Goal: Complete application form

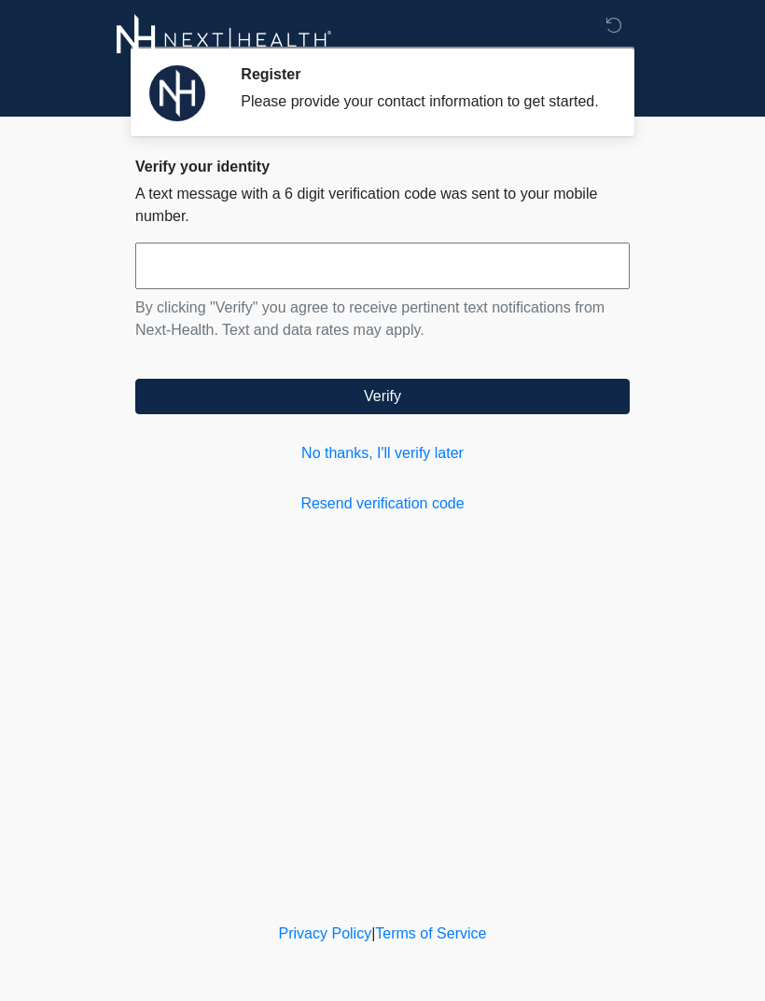
click at [183, 286] on input "text" at bounding box center [382, 266] width 495 height 47
type input "******"
click at [263, 412] on button "Verify" at bounding box center [382, 396] width 495 height 35
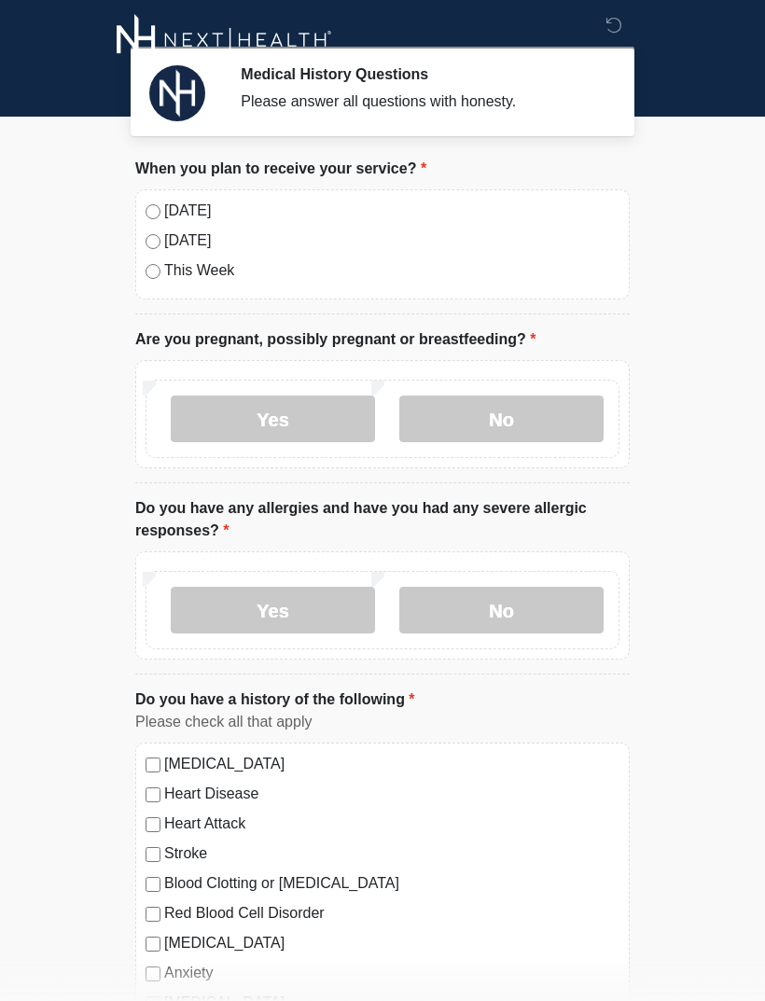
click at [143, 201] on div "[DATE] [DATE] This Week" at bounding box center [382, 244] width 495 height 110
click at [528, 412] on label "No" at bounding box center [501, 419] width 204 height 47
click at [553, 608] on label "No" at bounding box center [501, 610] width 204 height 47
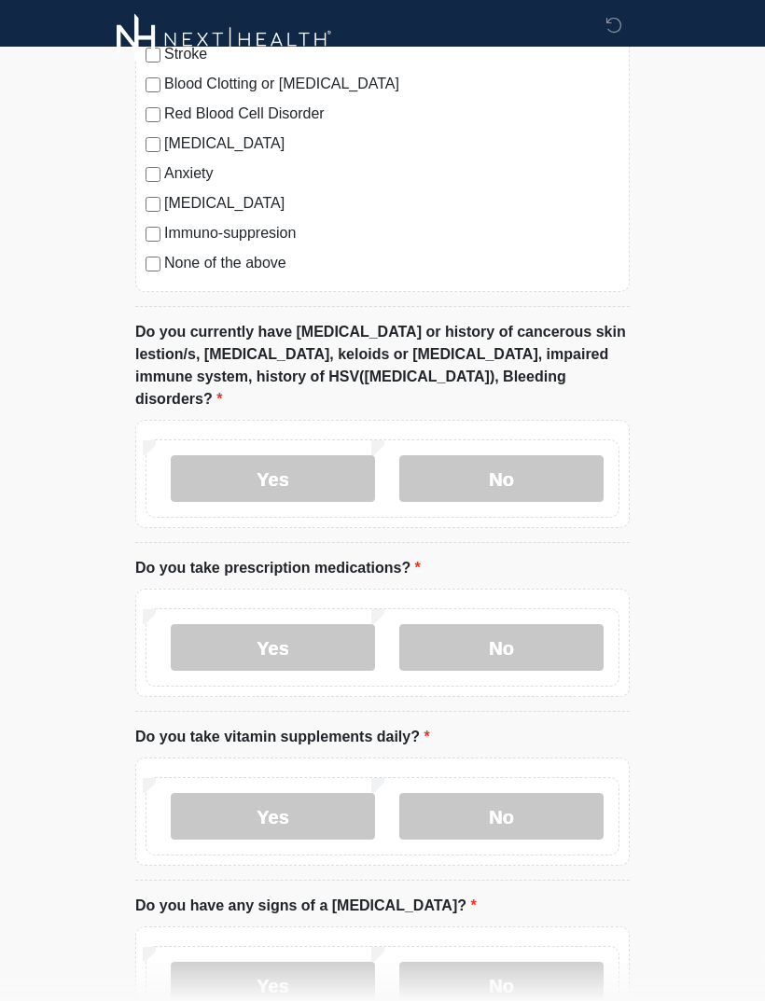
scroll to position [801, 0]
click at [552, 460] on label "No" at bounding box center [501, 478] width 204 height 47
click at [332, 623] on label "Yes" at bounding box center [273, 646] width 204 height 47
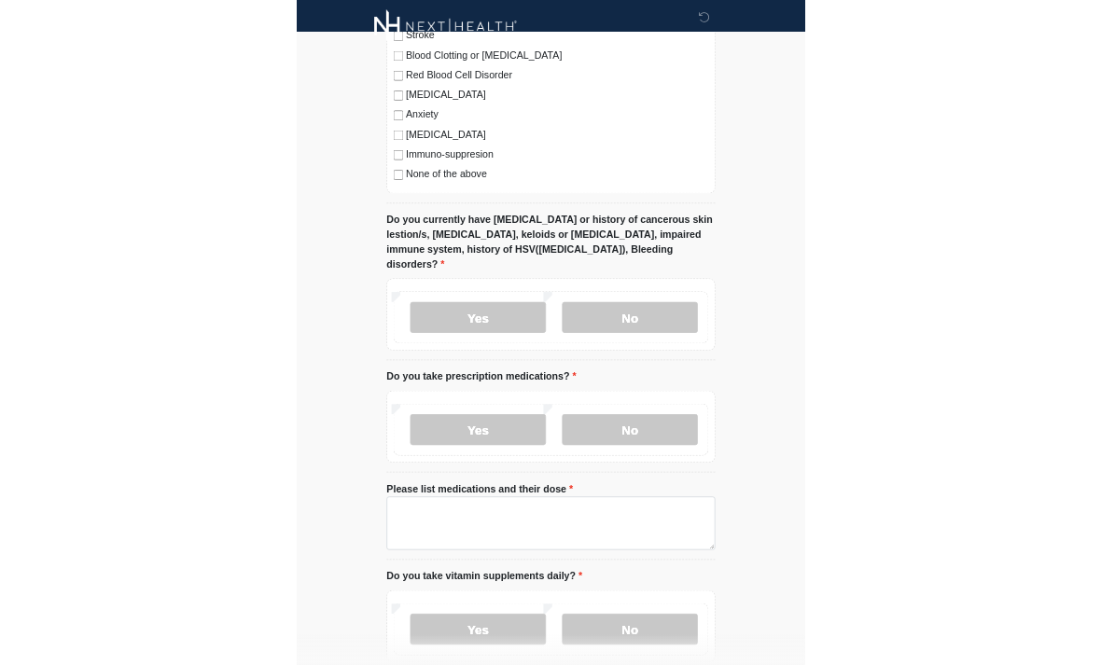
scroll to position [969, 0]
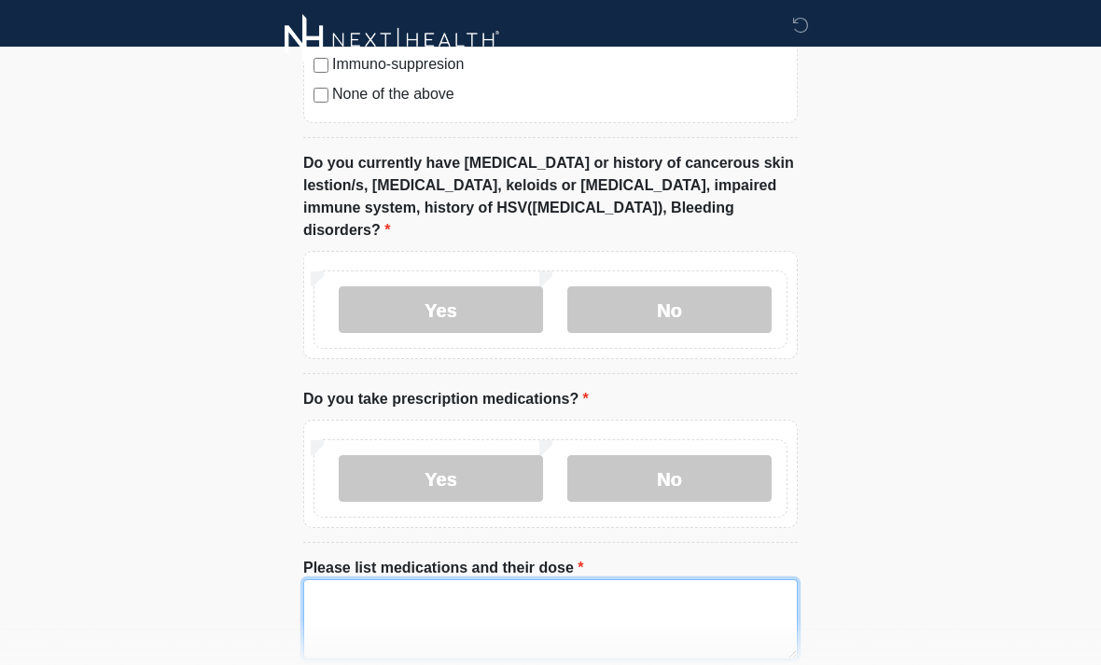
click at [582, 585] on textarea "Please list medications and their dose" at bounding box center [550, 620] width 495 height 80
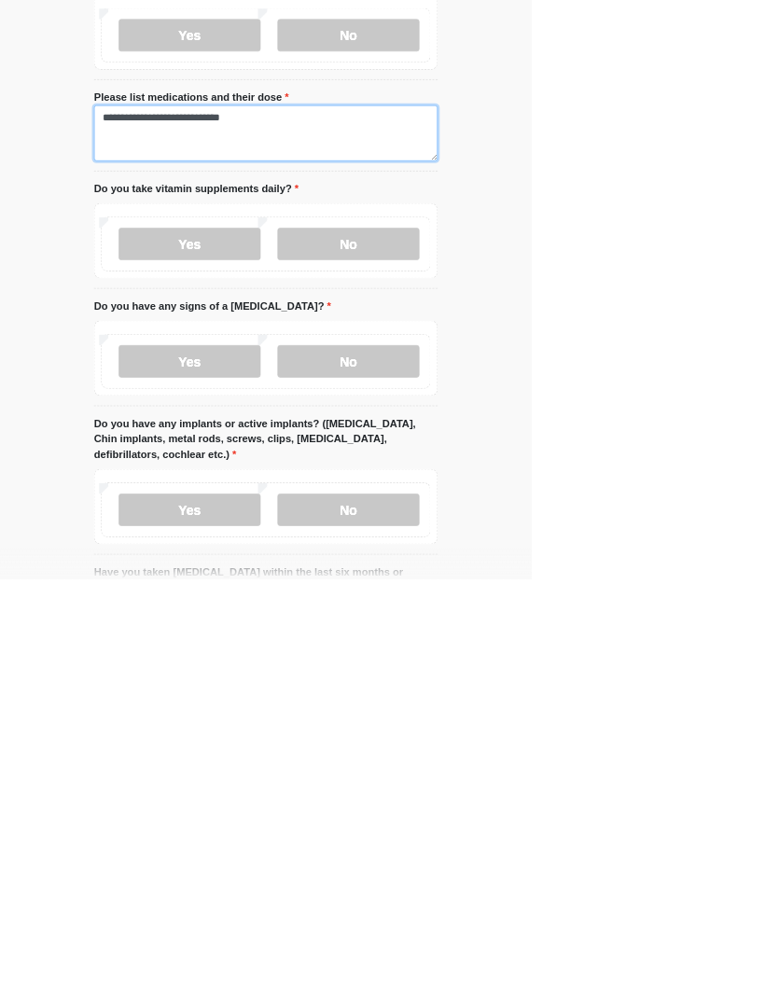
scroll to position [1003, 0]
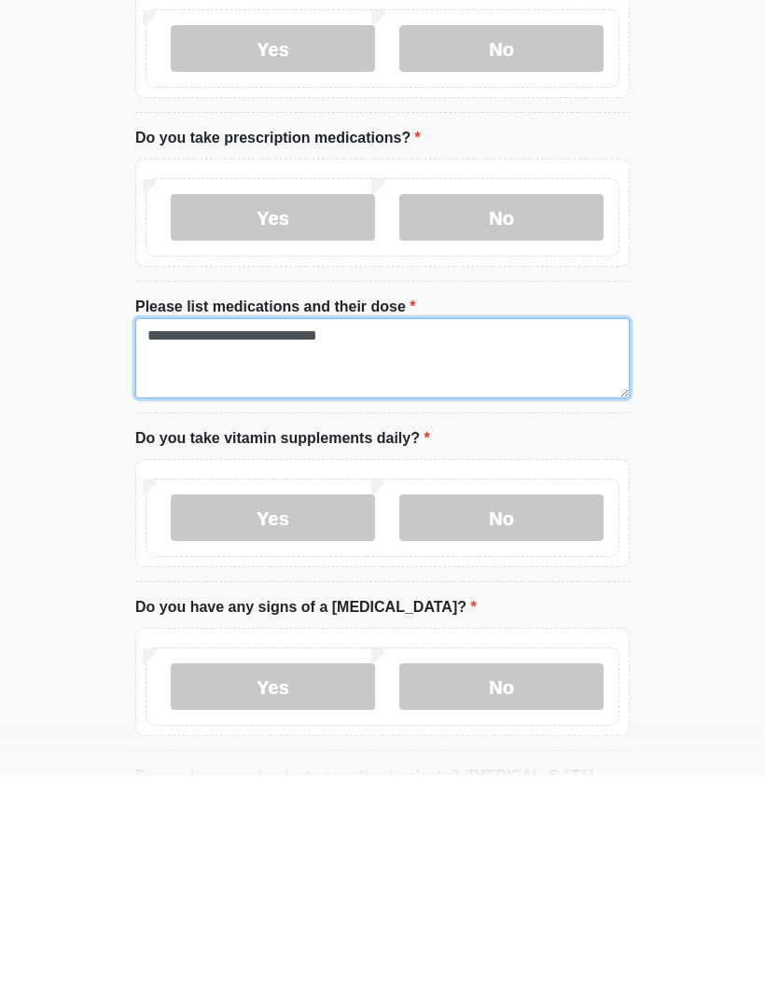
type textarea "**********"
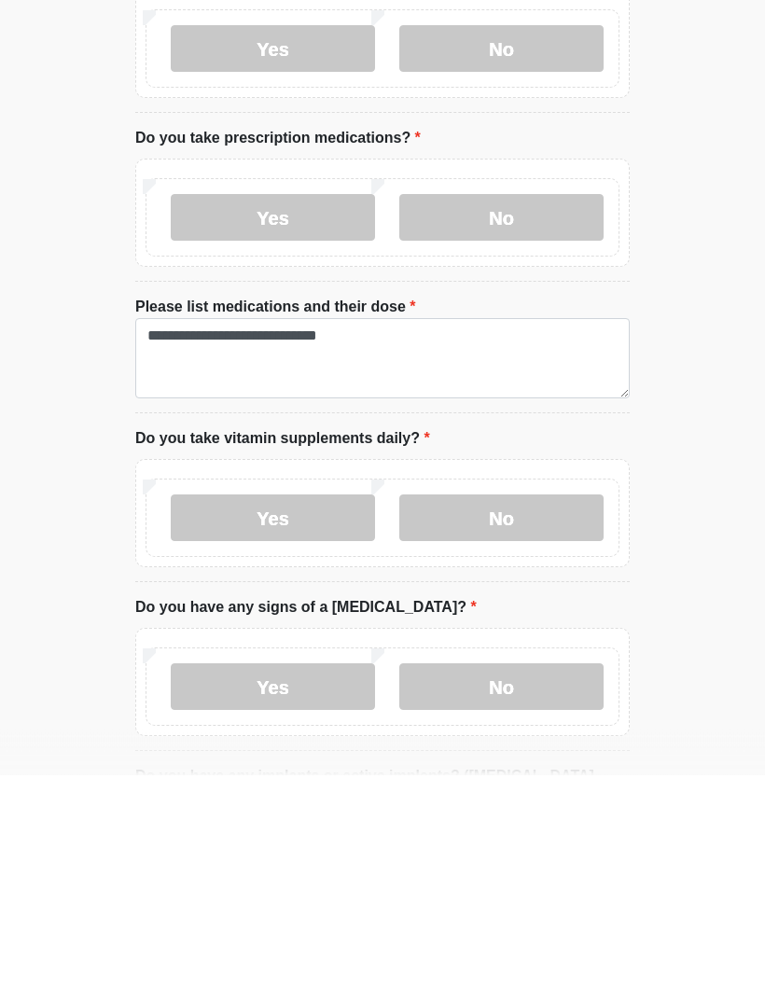
click at [303, 721] on label "Yes" at bounding box center [273, 744] width 204 height 47
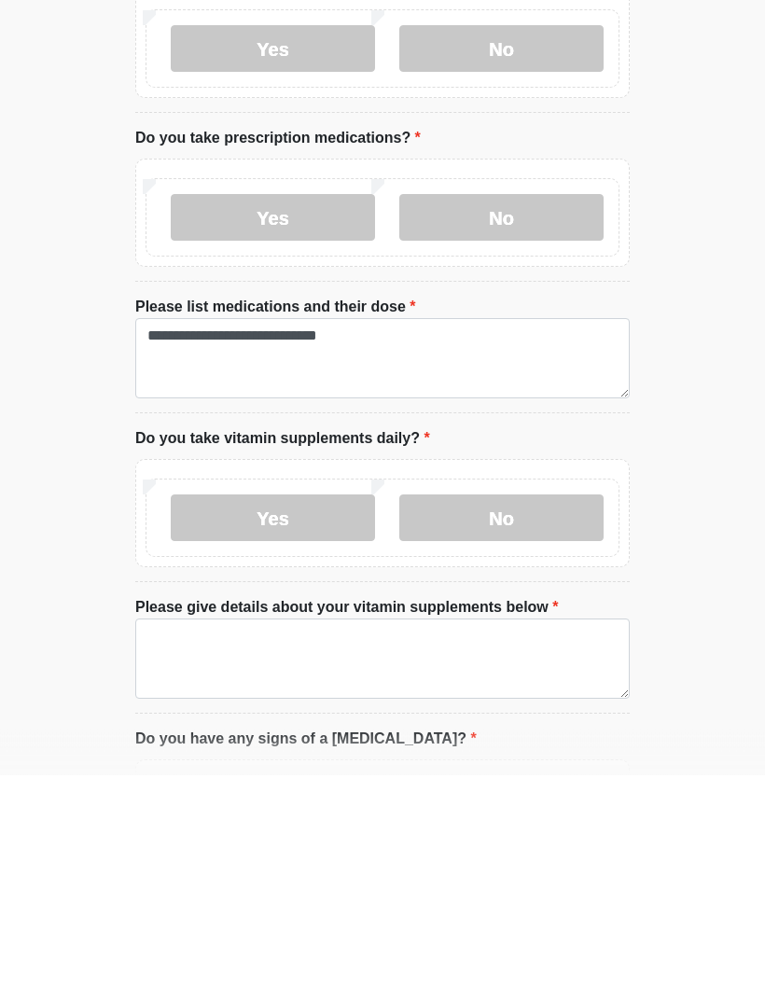
scroll to position [1230, 0]
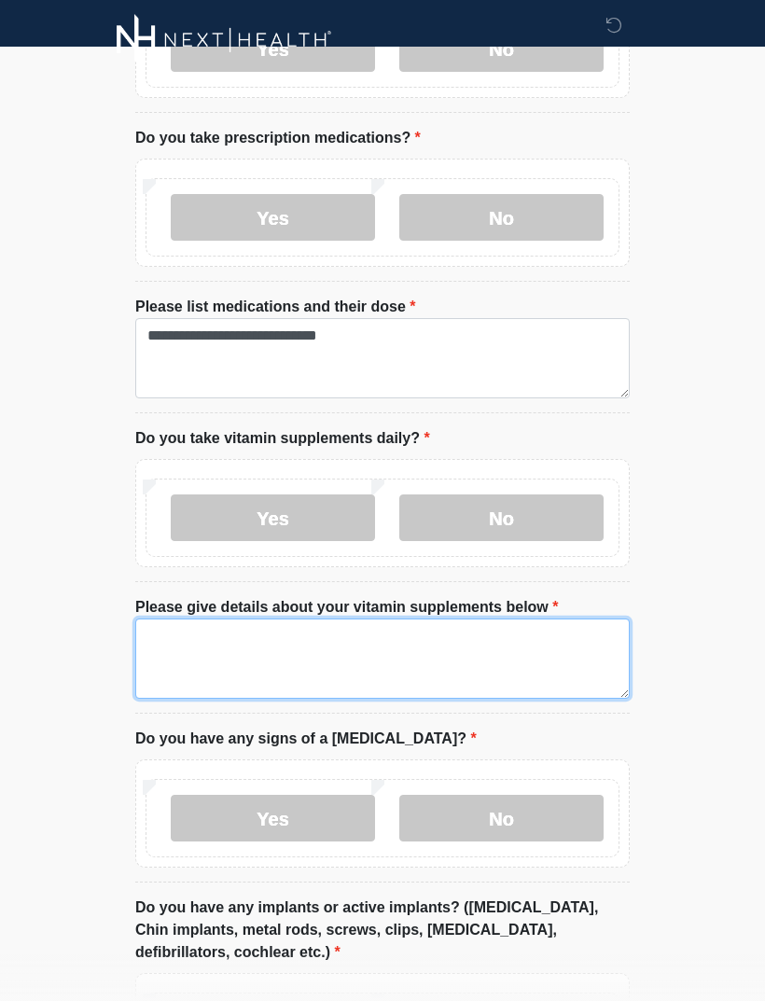
click at [560, 619] on textarea "Please give details about your vitamin supplements below" at bounding box center [382, 659] width 495 height 80
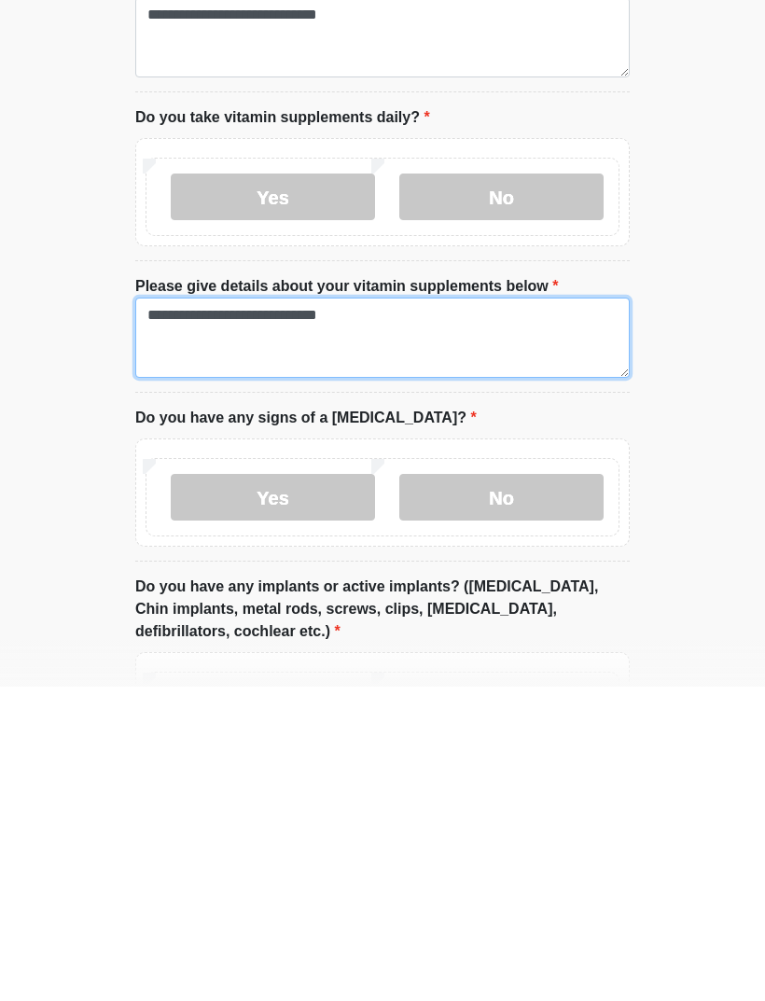
scroll to position [1257, 0]
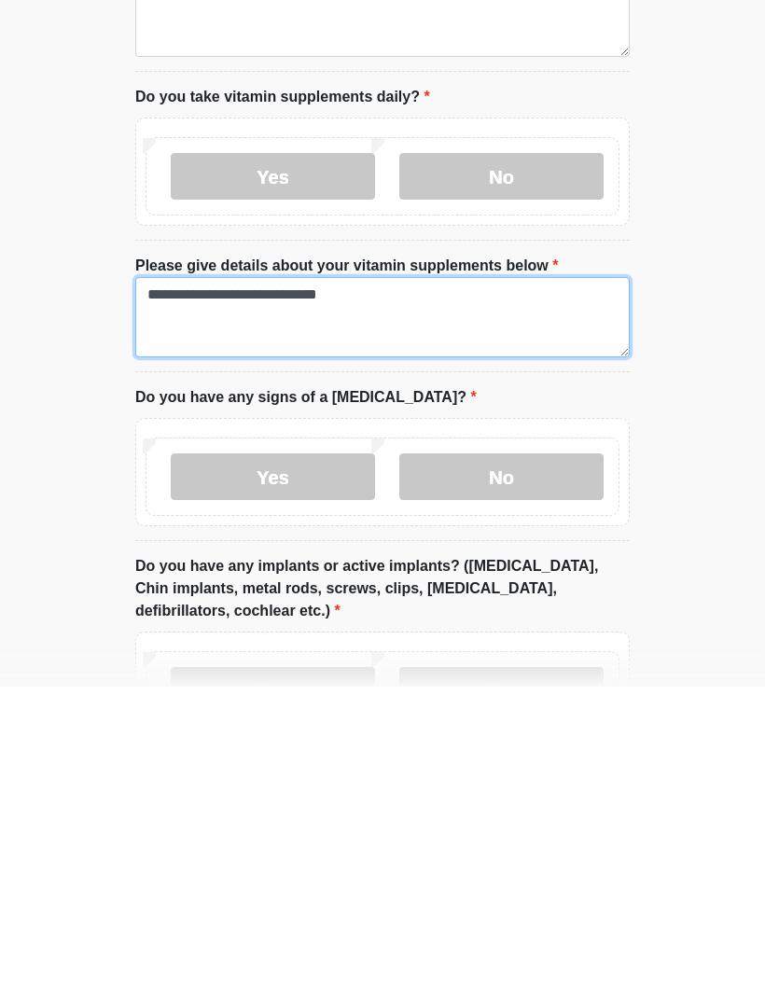
type textarea "**********"
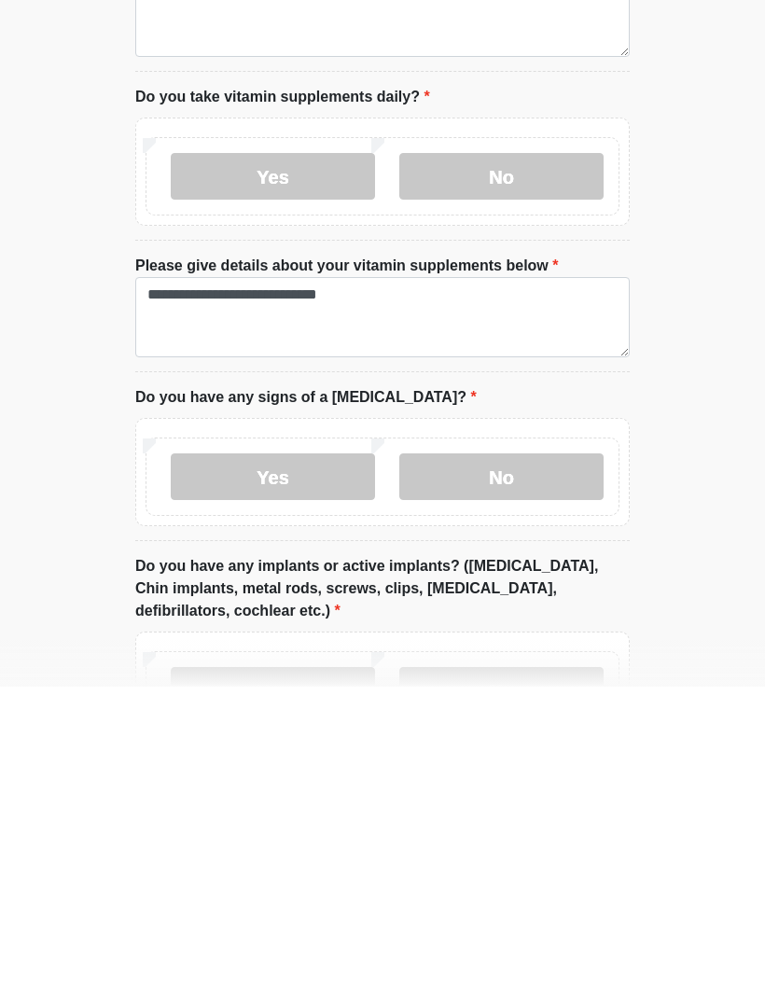
click at [544, 768] on label "No" at bounding box center [501, 791] width 204 height 47
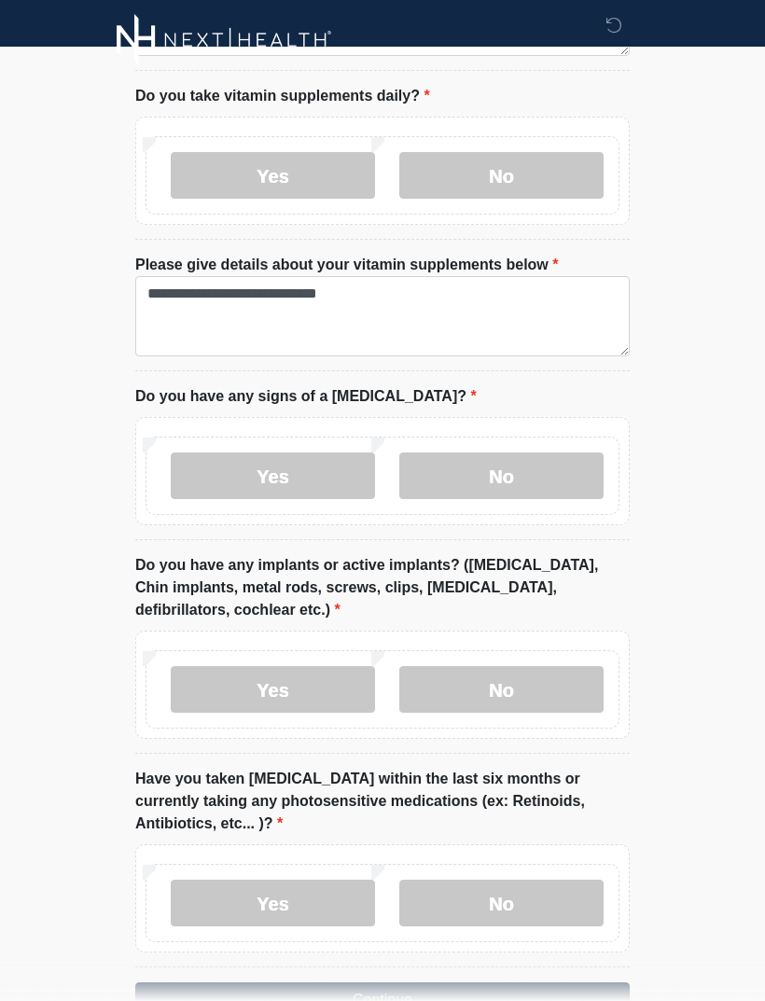
click at [547, 666] on label "No" at bounding box center [501, 689] width 204 height 47
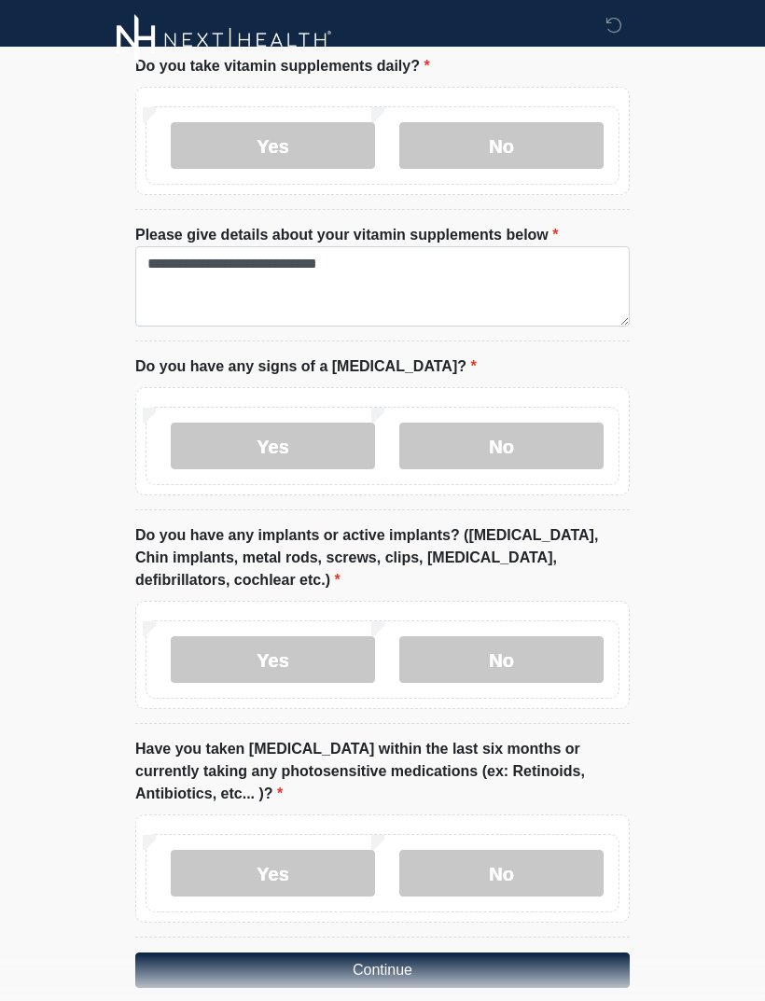
click at [547, 850] on label "No" at bounding box center [501, 873] width 204 height 47
click at [558, 953] on button "Continue" at bounding box center [382, 970] width 495 height 35
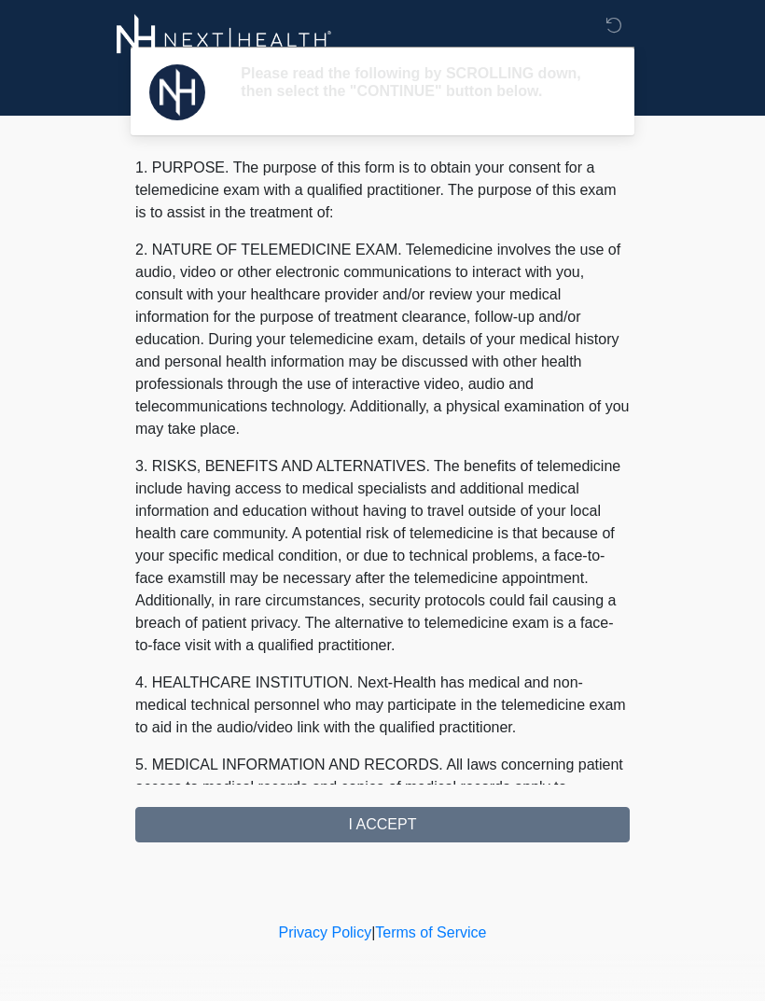
scroll to position [0, 0]
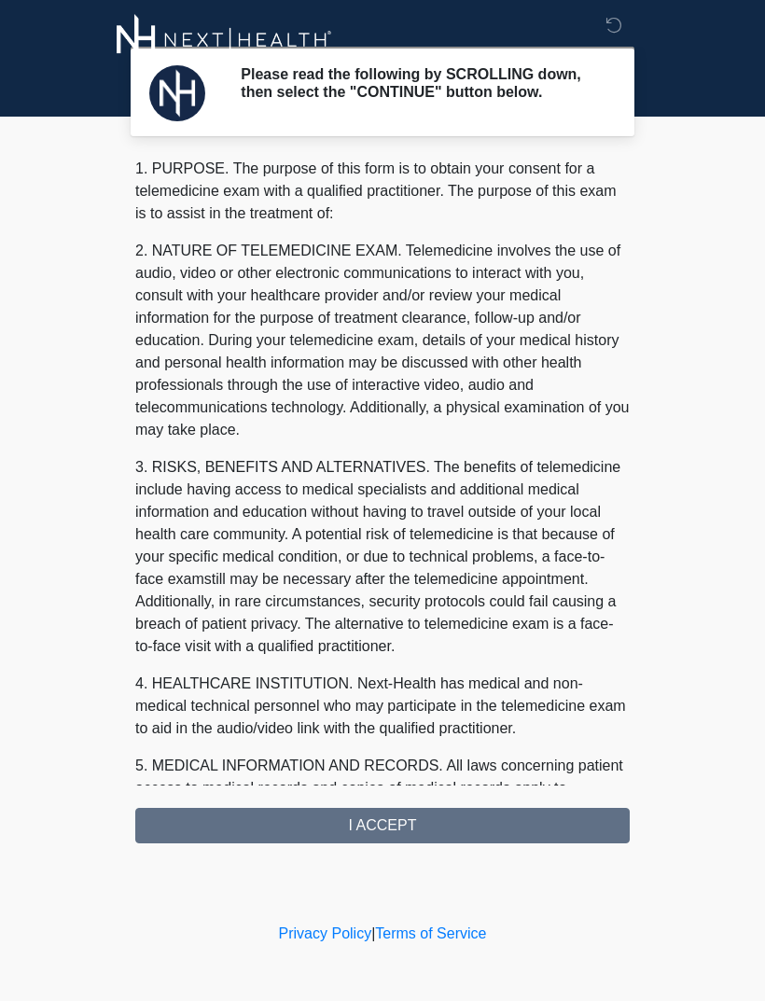
click at [545, 824] on div "1. PURPOSE. The purpose of this form is to obtain your consent for a telemedici…" at bounding box center [382, 501] width 495 height 686
click at [415, 831] on div "1. PURPOSE. The purpose of this form is to obtain your consent for a telemedici…" at bounding box center [382, 501] width 495 height 686
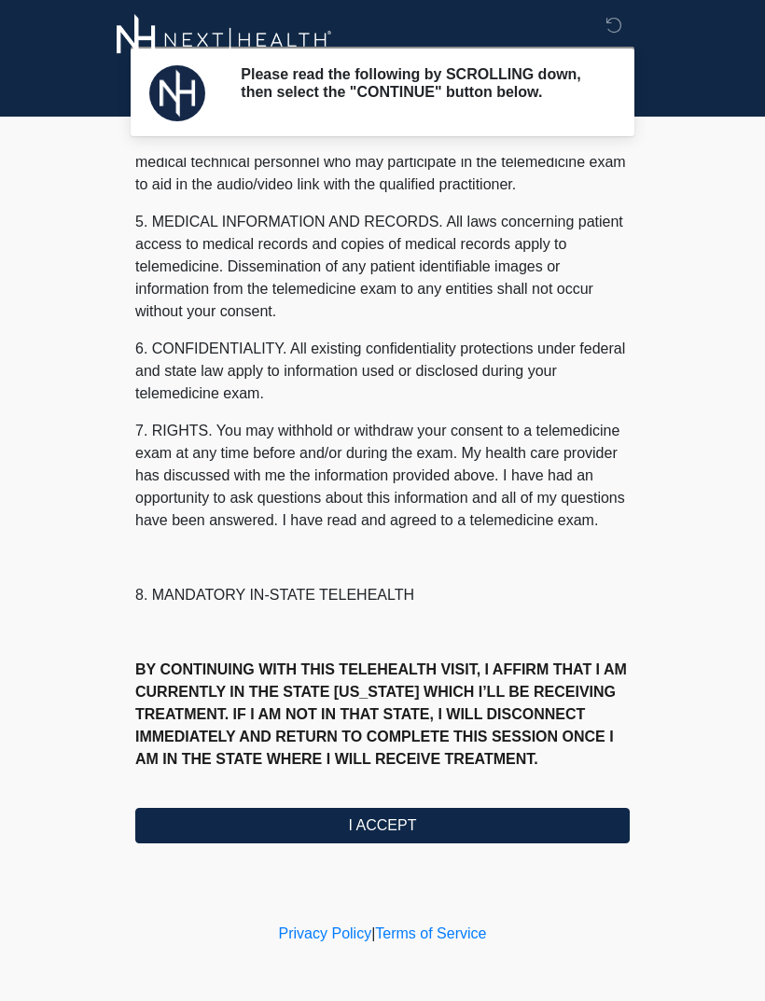
scroll to position [567, 0]
click at [394, 829] on button "I ACCEPT" at bounding box center [382, 825] width 495 height 35
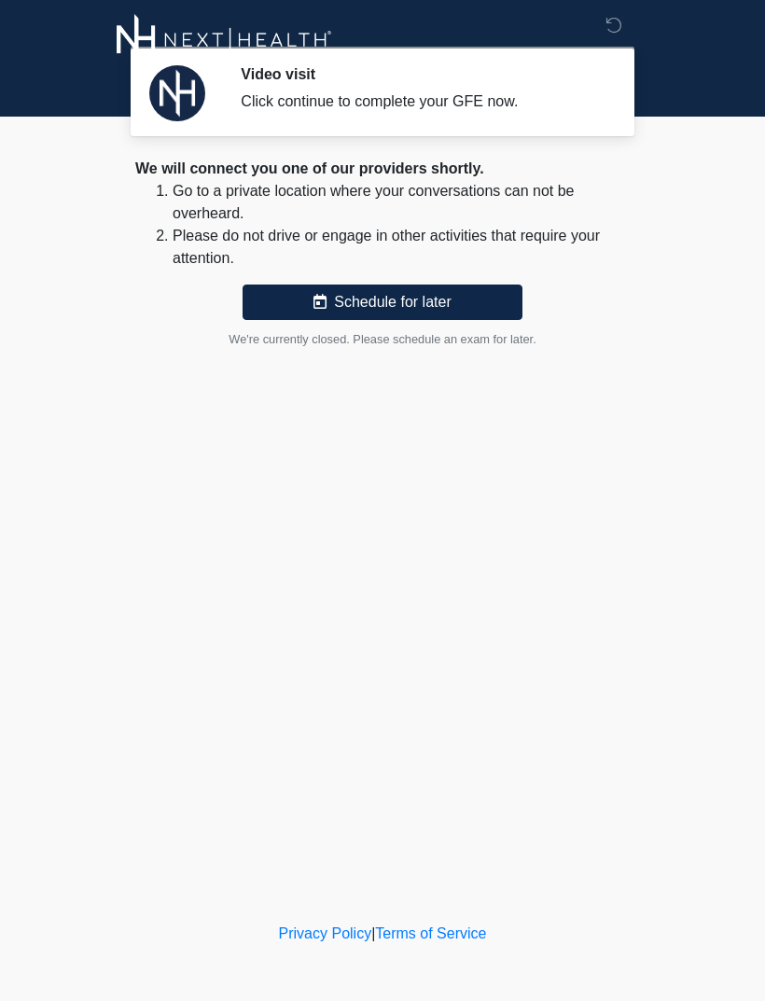
click at [378, 102] on div "Click continue to complete your GFE now." at bounding box center [421, 102] width 361 height 22
click at [568, 91] on div "Click continue to complete your GFE now." at bounding box center [421, 102] width 361 height 22
click at [549, 95] on div "Click continue to complete your GFE now." at bounding box center [421, 102] width 361 height 22
